Goal: Task Accomplishment & Management: Use online tool/utility

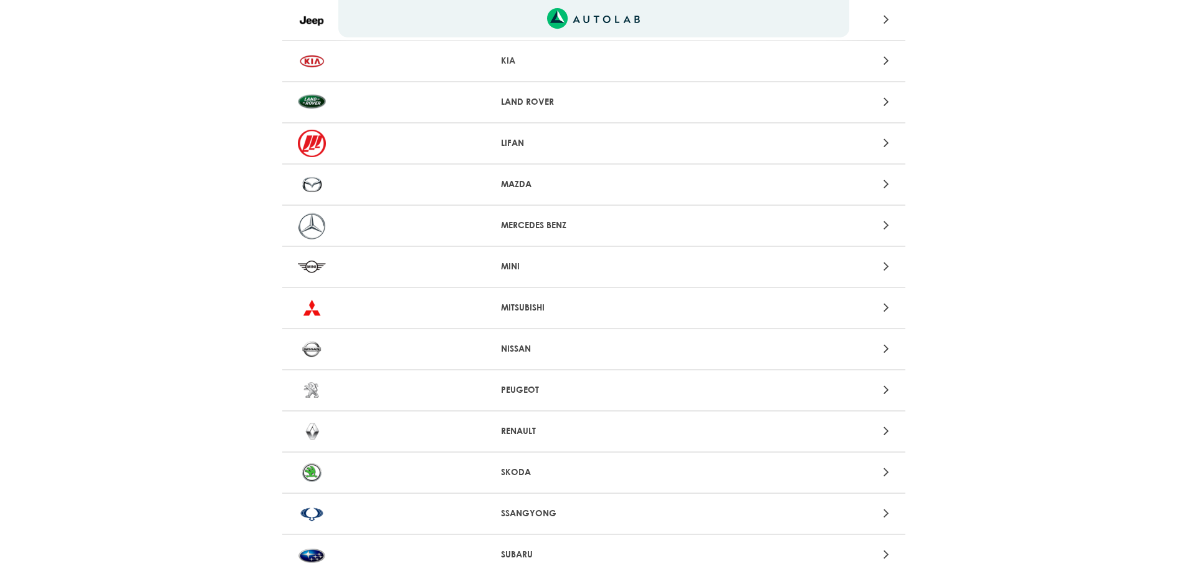
scroll to position [922, 0]
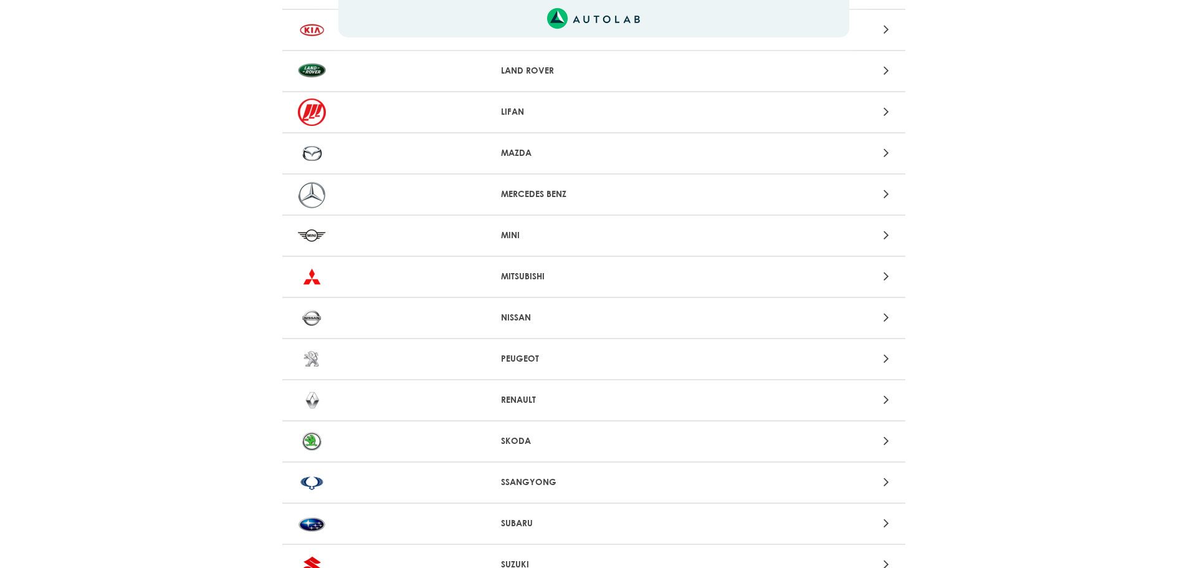
click at [538, 396] on p "RENAULT" at bounding box center [593, 399] width 185 height 13
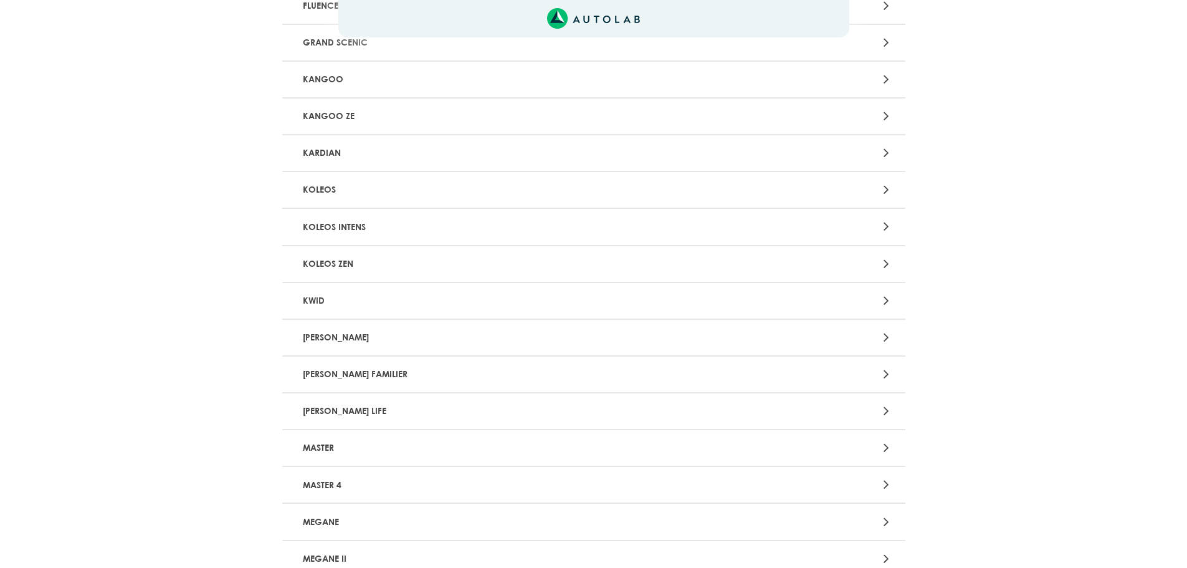
scroll to position [685, 0]
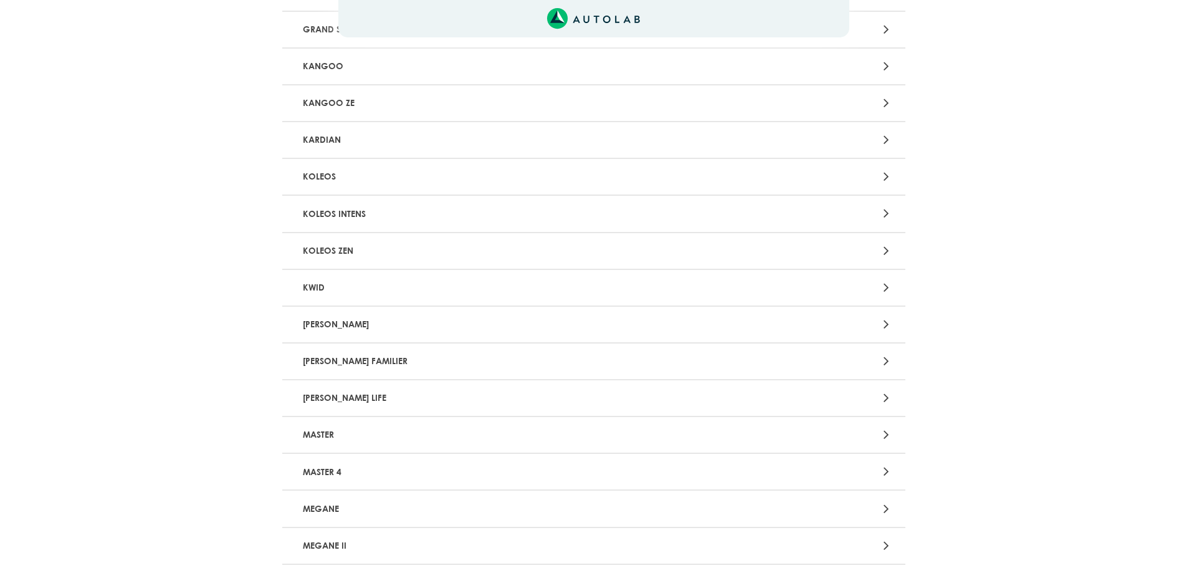
click at [346, 287] on p "KWID" at bounding box center [492, 287] width 388 height 23
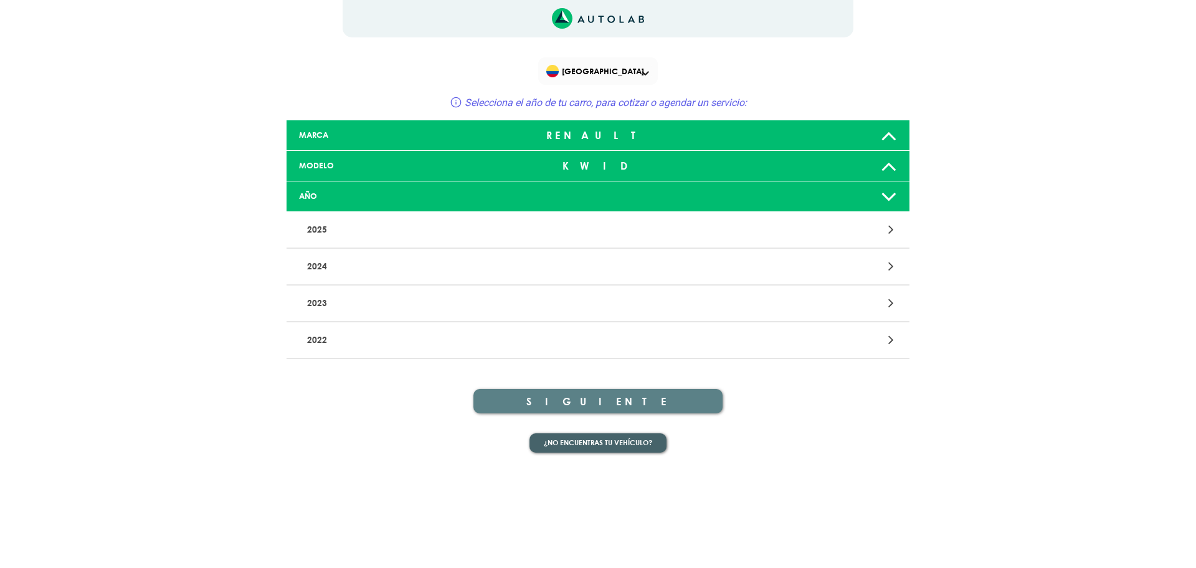
click at [612, 448] on button "¿No encuentras tu vehículo?" at bounding box center [598, 442] width 137 height 19
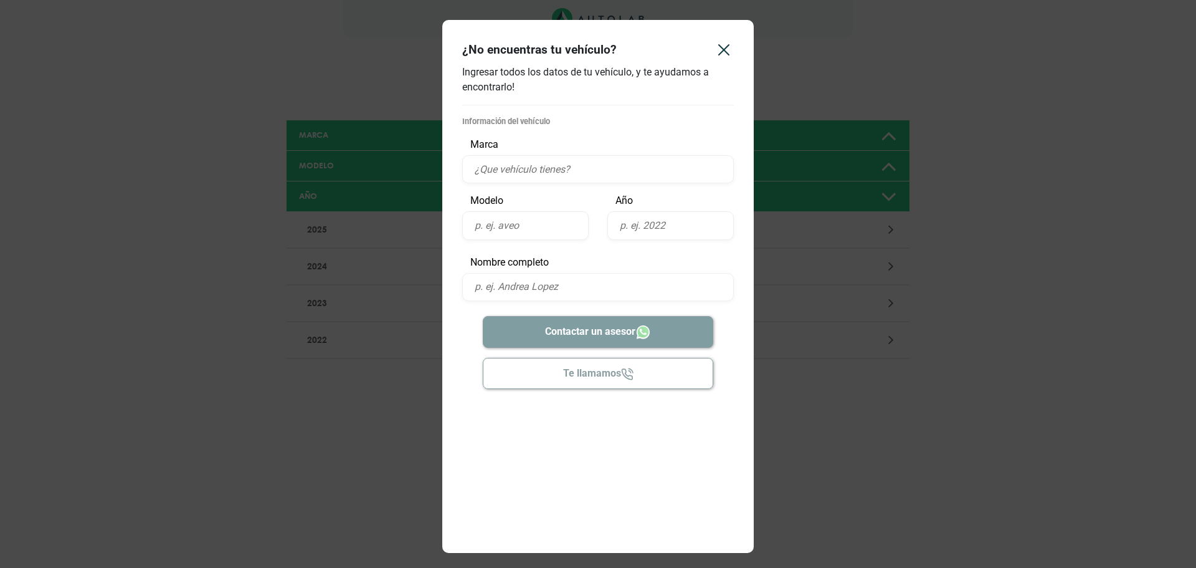
click at [529, 163] on input "text" at bounding box center [598, 169] width 272 height 28
type input "E"
type input "Renault"
click at [523, 227] on input "text" at bounding box center [525, 225] width 126 height 28
type input "Kwid"
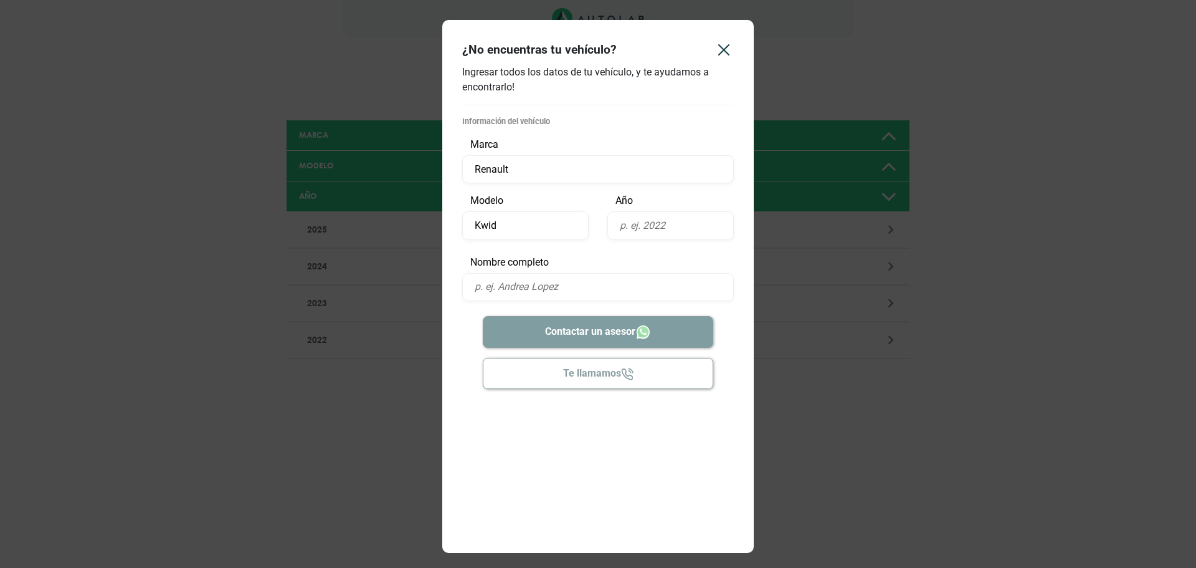
click at [678, 219] on input "text" at bounding box center [670, 225] width 126 height 28
type input "2020"
click at [721, 54] on icon "Close" at bounding box center [724, 50] width 20 height 20
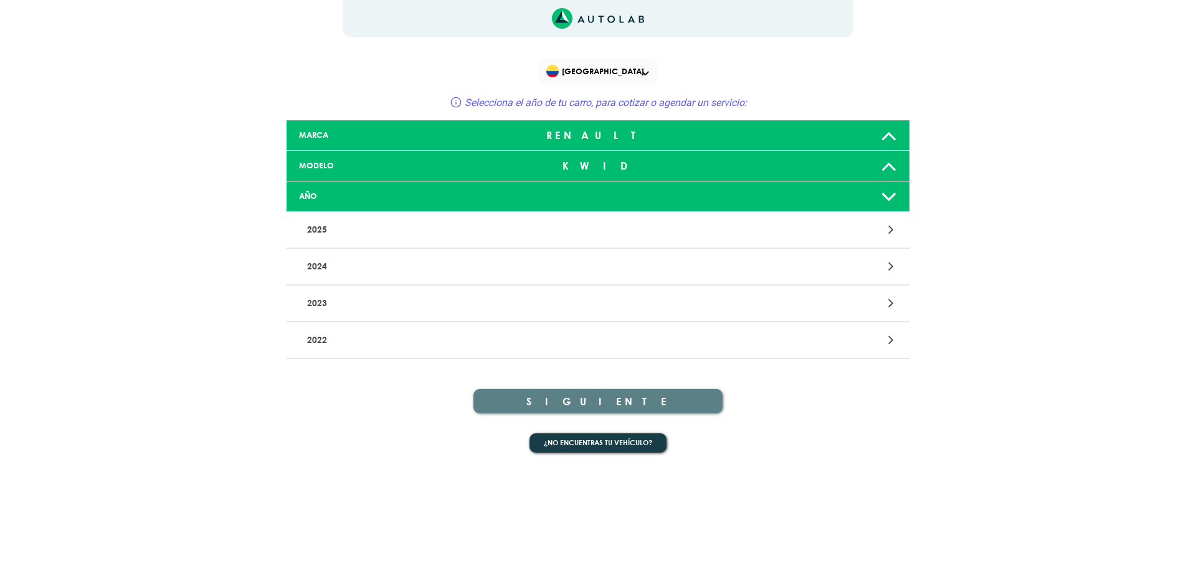
click at [520, 349] on p "2022" at bounding box center [496, 339] width 388 height 23
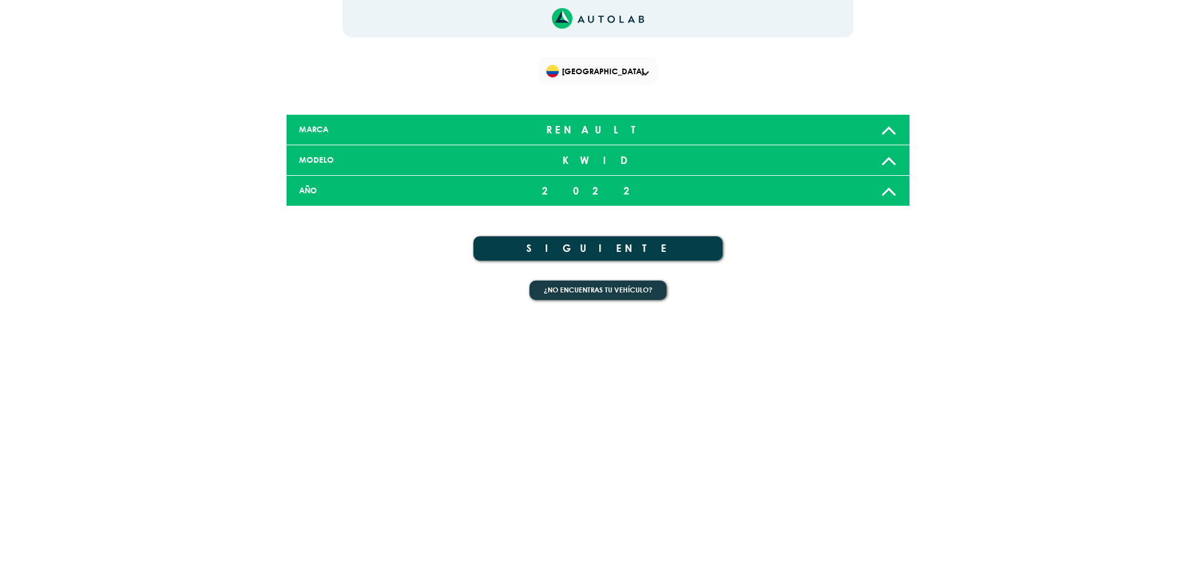
click at [600, 247] on button "SIGUIENTE" at bounding box center [597, 248] width 249 height 24
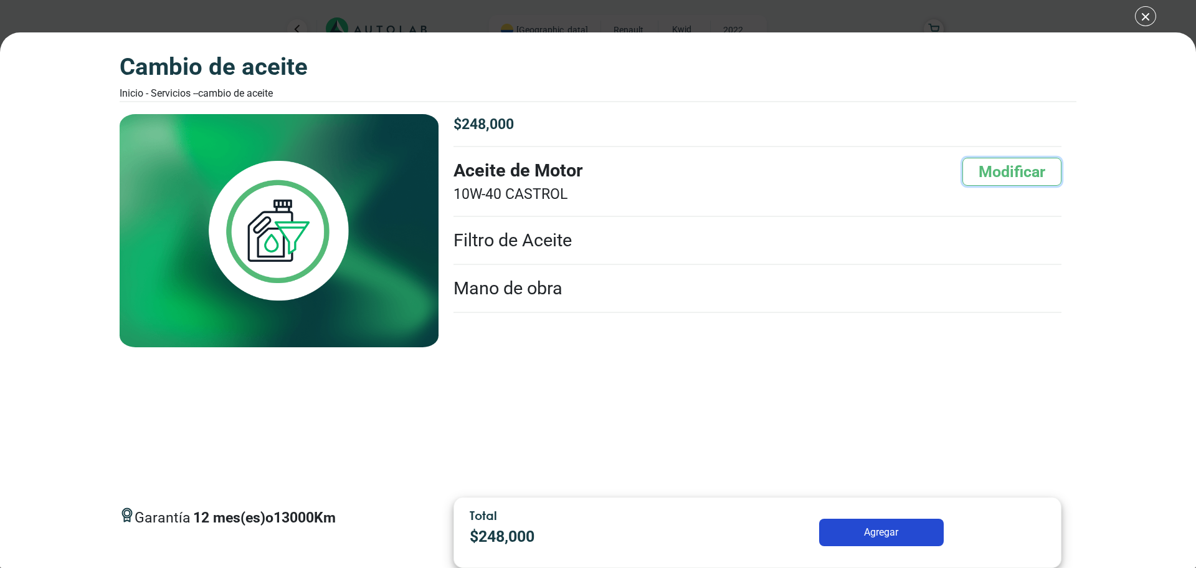
click at [1014, 166] on button "Modificar" at bounding box center [1011, 172] width 99 height 28
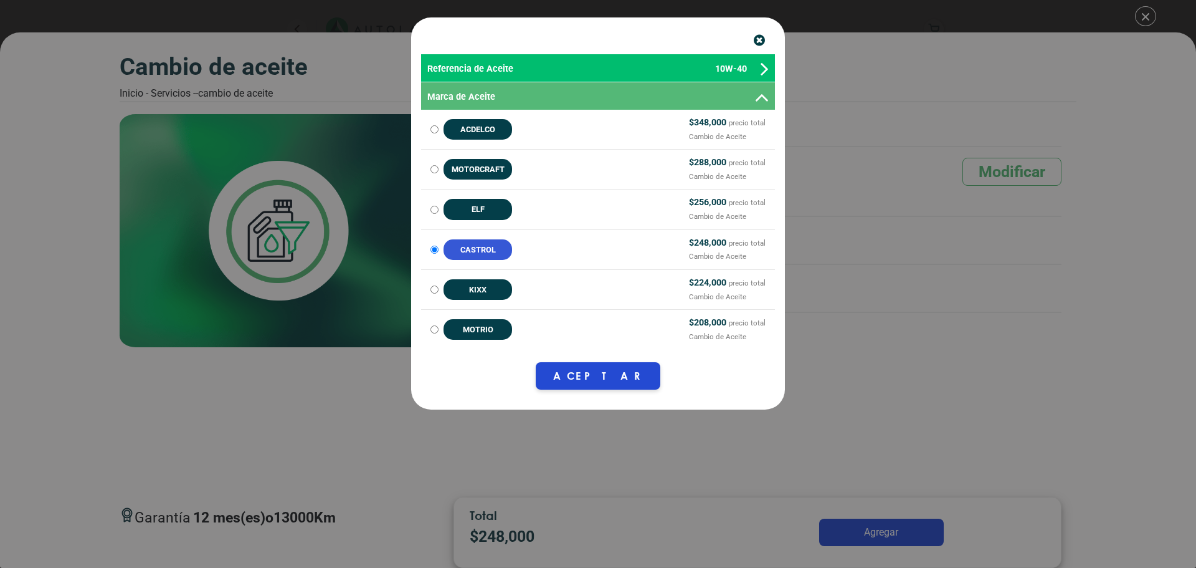
click at [756, 39] on icon "button" at bounding box center [759, 40] width 11 height 13
